Goal: Task Accomplishment & Management: Manage account settings

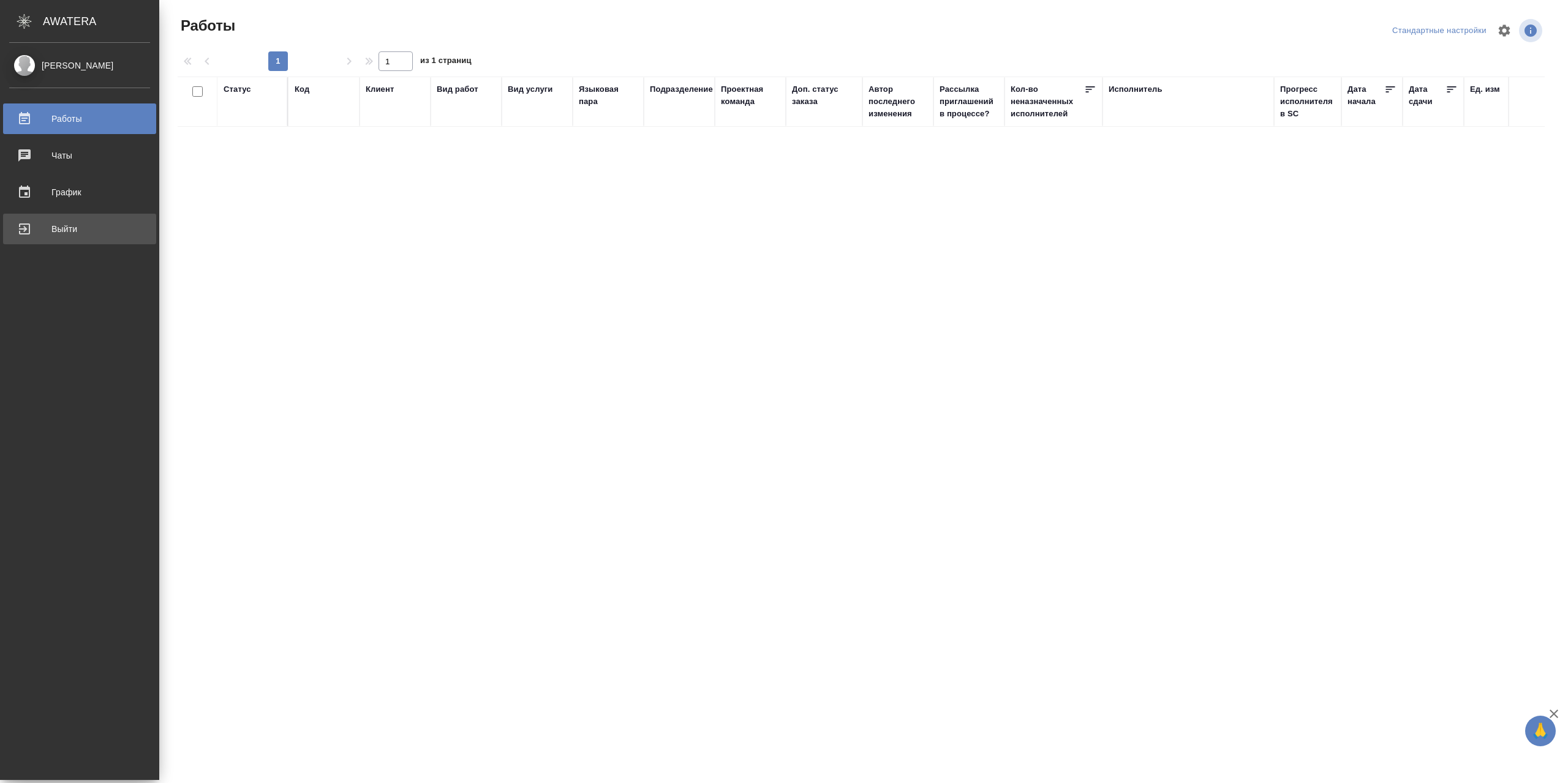
click at [52, 242] on link "Выйти" at bounding box center [80, 229] width 153 height 31
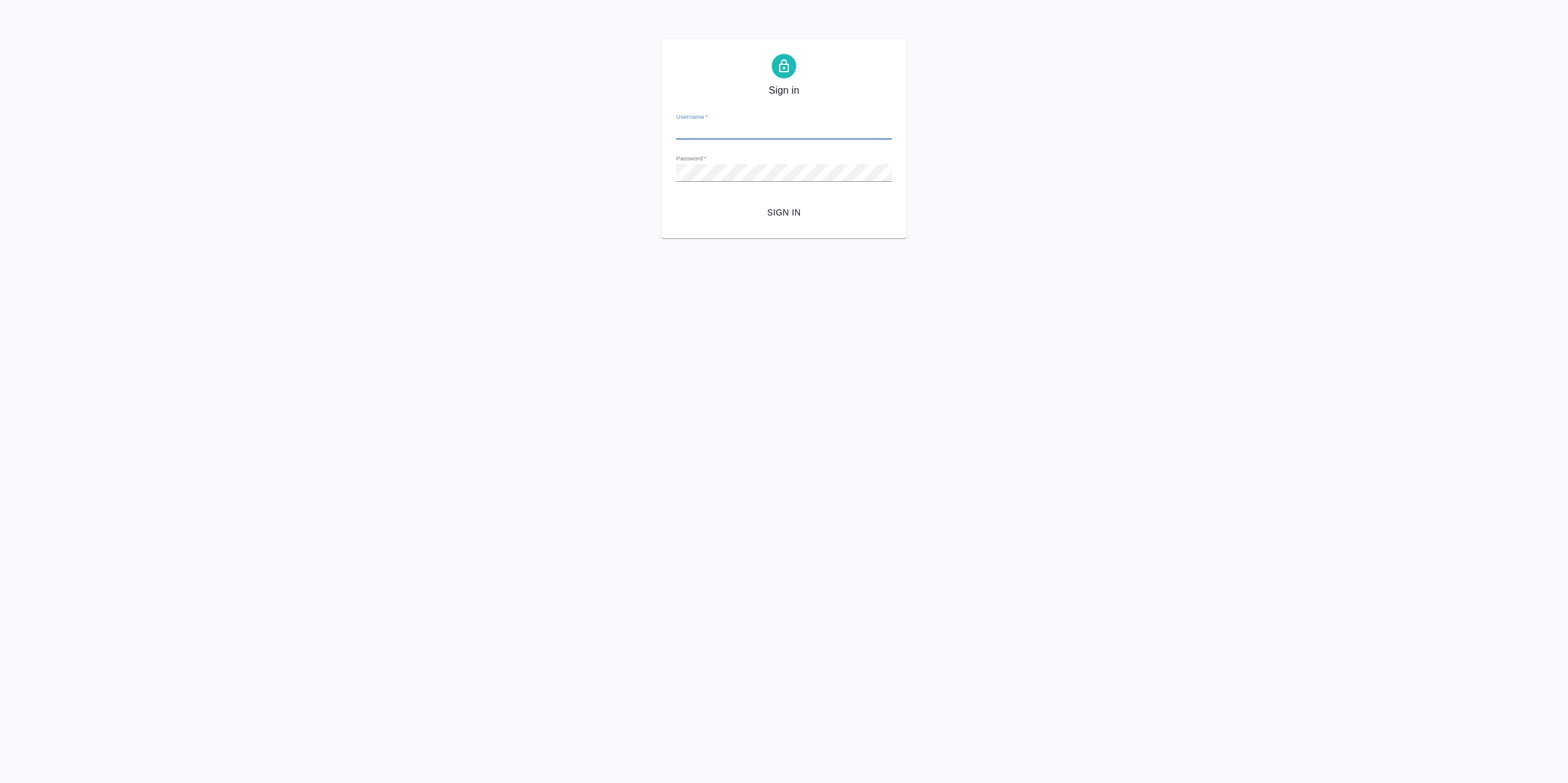
type input "[EMAIL_ADDRESS][DOMAIN_NAME]"
click at [800, 211] on span "Sign in" at bounding box center [784, 212] width 196 height 15
